Goal: Transaction & Acquisition: Purchase product/service

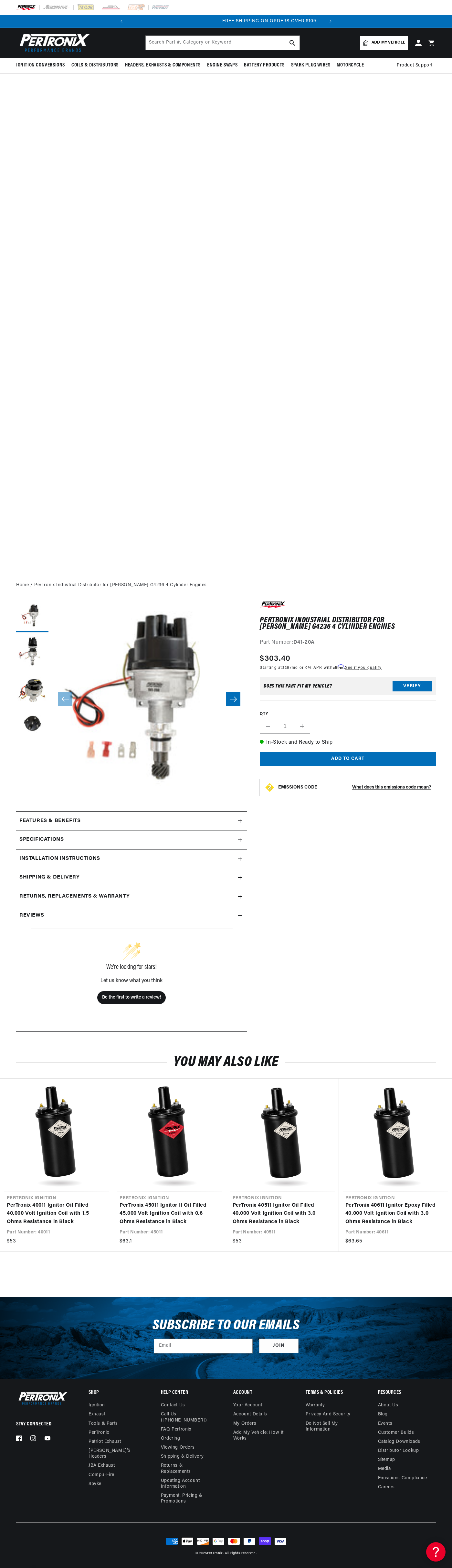
scroll to position [0, 75]
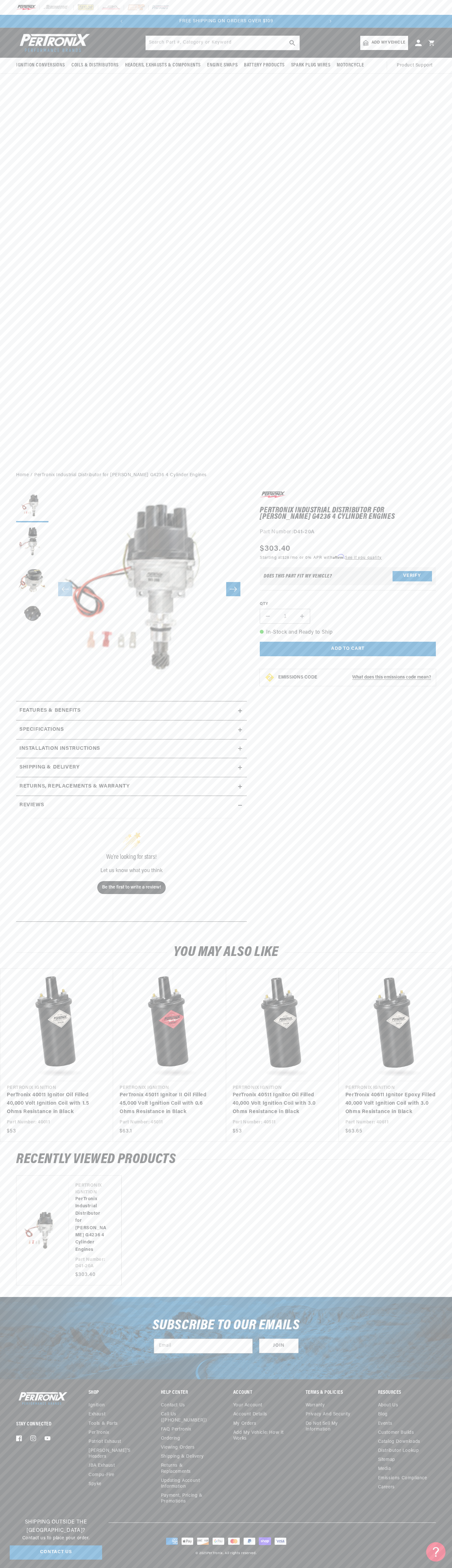
scroll to position [0, 196]
click at [375, 18] on slideshow-component "SHOP BEST SELLING IGNITION & EXHAUST FREE SHIPPING ON ORDERS OVER $109" at bounding box center [226, 21] width 452 height 13
click at [445, 1379] on div "Subscribe to our emails Email Join" at bounding box center [226, 1338] width 452 height 82
click at [102, 1567] on html "Skip to content Your cart Your cart is empty Get the right parts the first time…" at bounding box center [226, 784] width 452 height 1568
click at [25, 101] on div "Ignition Conversions Shop by Feature Ignitor© The Original Ignitor© Ignitor© II" at bounding box center [226, 247] width 452 height 439
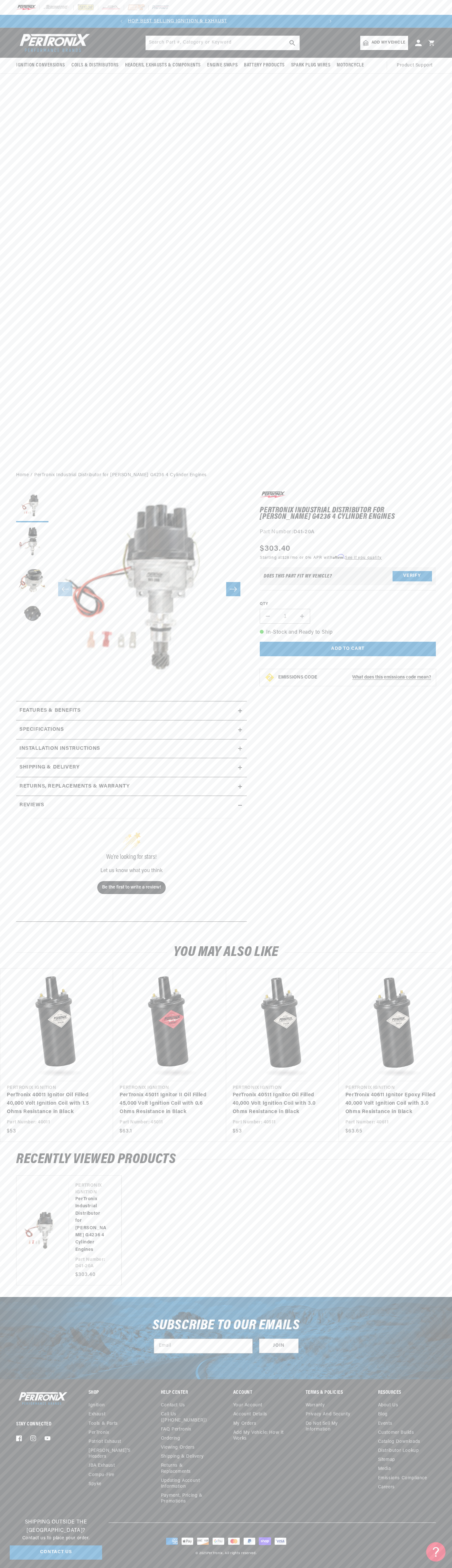
scroll to position [0, 0]
